Goal: Task Accomplishment & Management: Complete application form

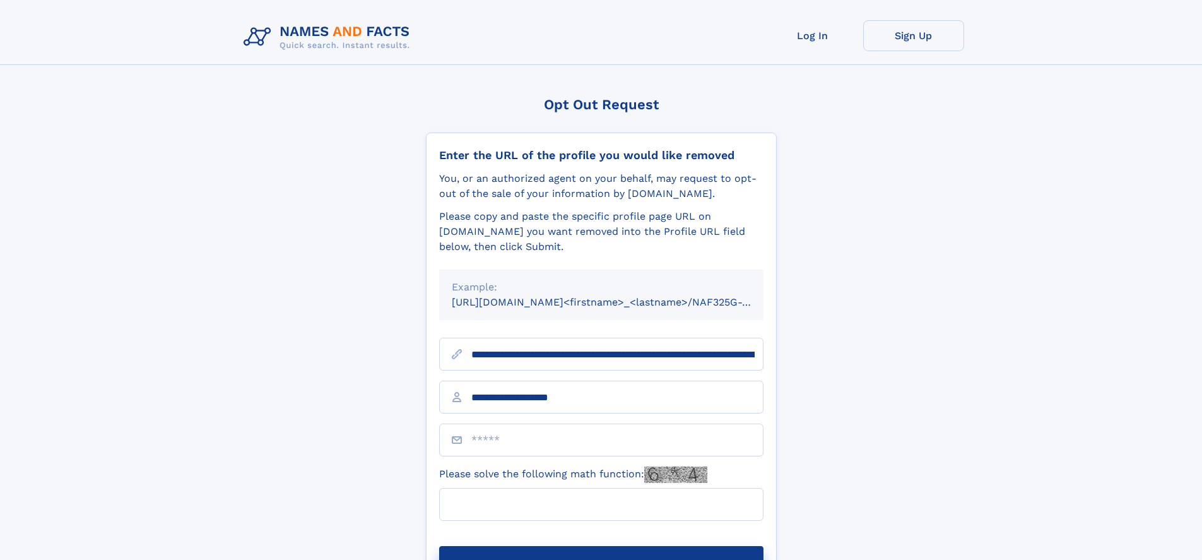
type input "**********"
type input "**"
click at [601, 546] on button "Submit Opt Out Request" at bounding box center [601, 566] width 324 height 40
